Goal: Transaction & Acquisition: Purchase product/service

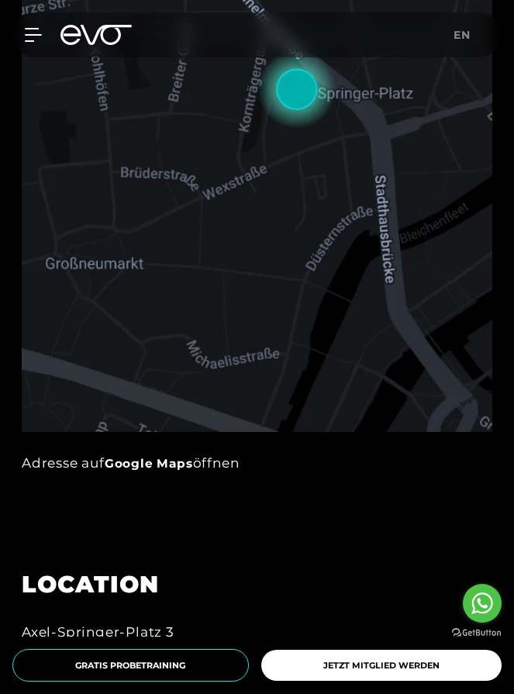
scroll to position [1039, 0]
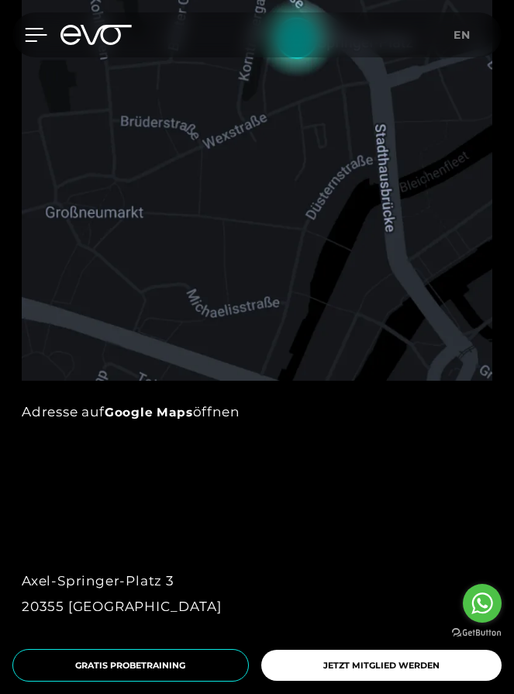
click at [29, 37] on icon at bounding box center [36, 35] width 22 height 14
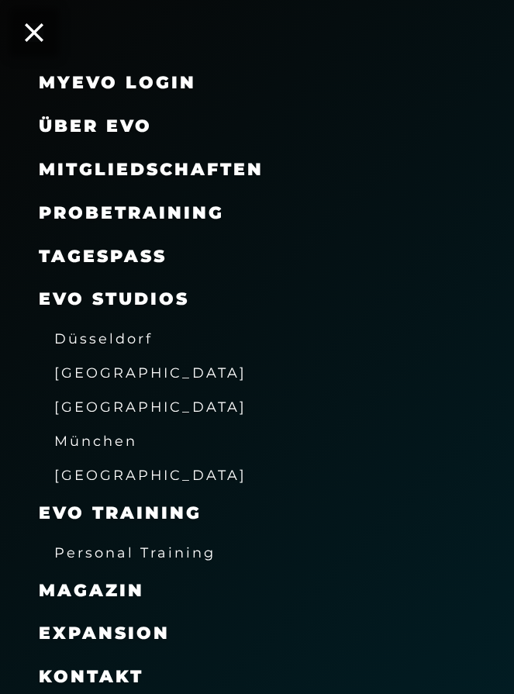
scroll to position [142, 0]
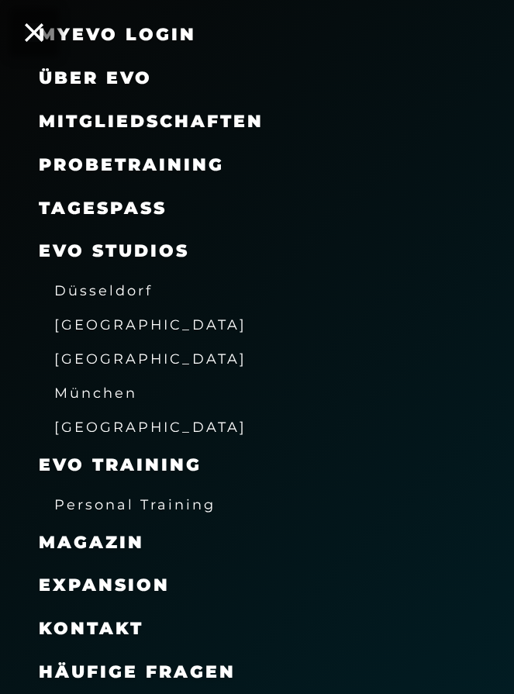
click at [96, 360] on span "[GEOGRAPHIC_DATA]" at bounding box center [150, 358] width 192 height 16
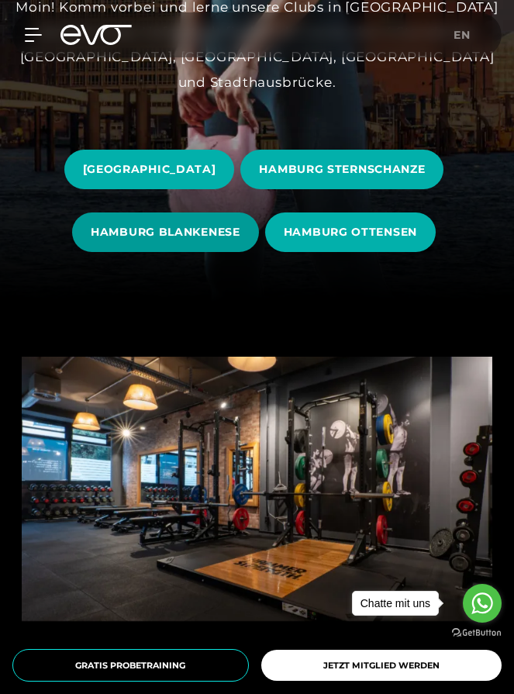
scroll to position [431, 0]
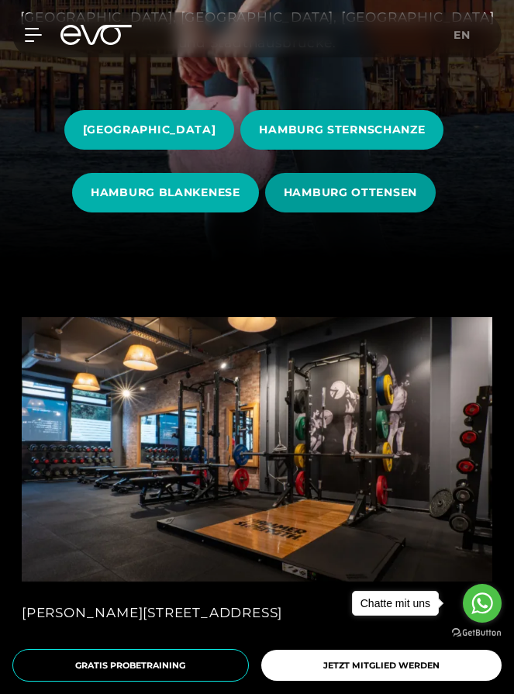
click at [333, 196] on span "HAMBURG OTTENSEN" at bounding box center [350, 192] width 133 height 16
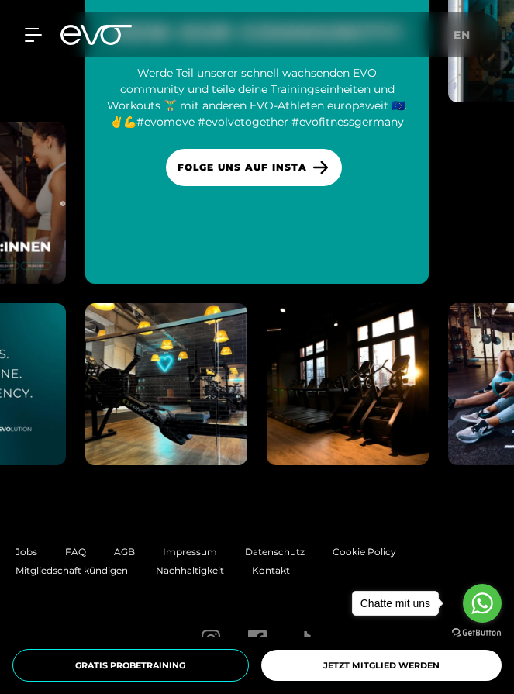
scroll to position [7448, 0]
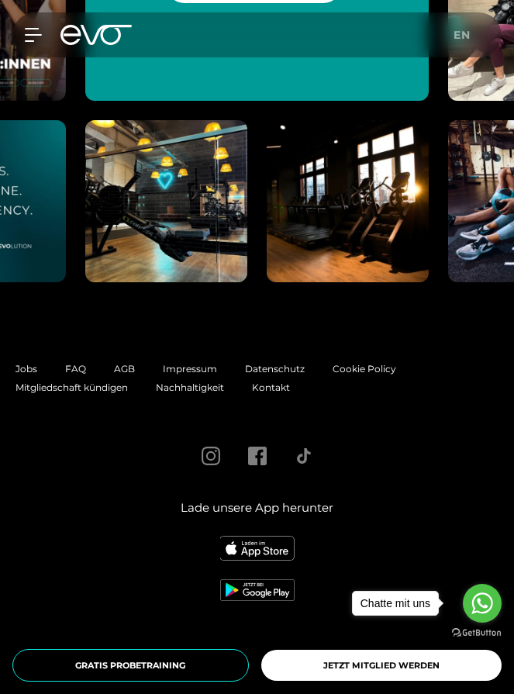
click at [26, 42] on div "MyEVO Login Über EVO Mitgliedschaften Probetraining TAGESPASS EVO Studios [GEOG…" at bounding box center [257, 34] width 508 height 45
click at [40, 42] on div "MyEVO Login Über EVO Mitgliedschaften Probetraining TAGESPASS EVO Studios [GEOG…" at bounding box center [257, 34] width 508 height 45
click at [36, 36] on icon at bounding box center [36, 35] width 22 height 14
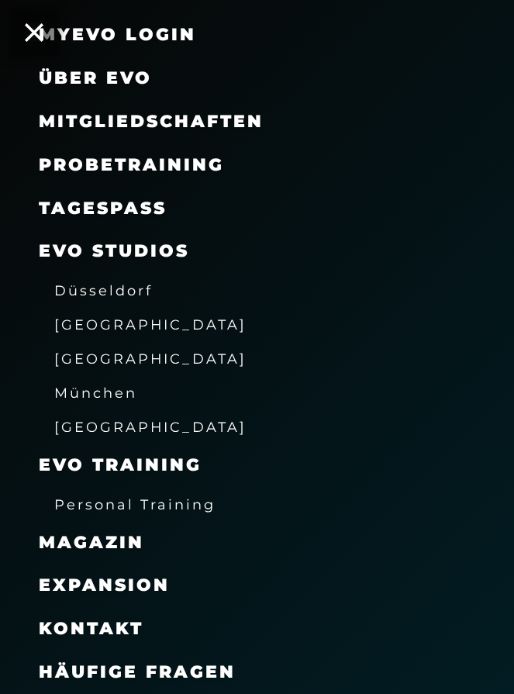
click at [91, 209] on link "TAGESPASS" at bounding box center [103, 208] width 128 height 21
